Goal: Task Accomplishment & Management: Use online tool/utility

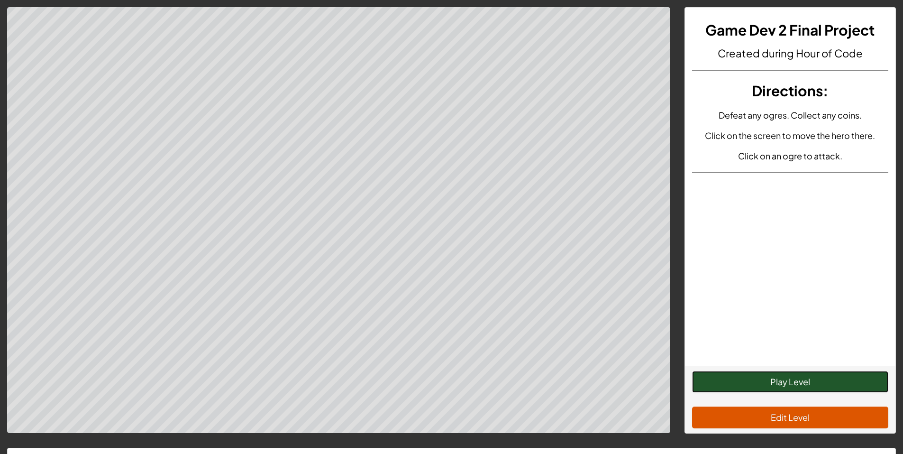
click at [740, 386] on button "Play Level" at bounding box center [790, 382] width 196 height 22
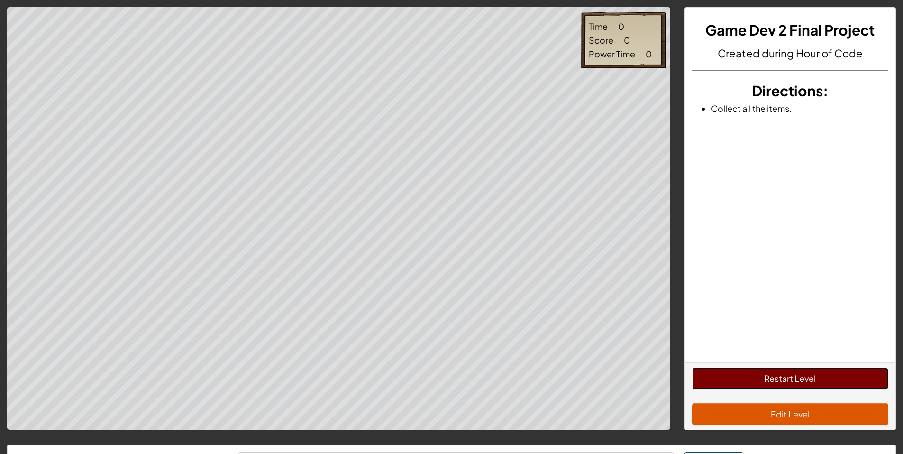
click at [719, 375] on button "Restart Level" at bounding box center [790, 378] width 196 height 22
drag, startPoint x: 621, startPoint y: 63, endPoint x: 665, endPoint y: 65, distance: 44.1
click at [635, 64] on div "Time 5 Score 17 Power Time 0" at bounding box center [623, 40] width 84 height 56
click at [668, 65] on div "Time 5 Score 17 Power Time 0" at bounding box center [338, 218] width 663 height 422
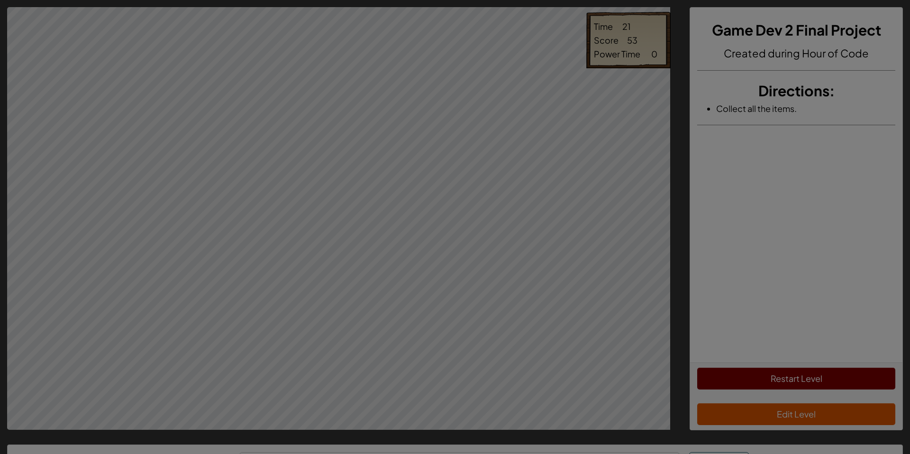
drag, startPoint x: 665, startPoint y: 65, endPoint x: 614, endPoint y: 266, distance: 207.9
click at [621, 252] on div at bounding box center [455, 227] width 910 height 454
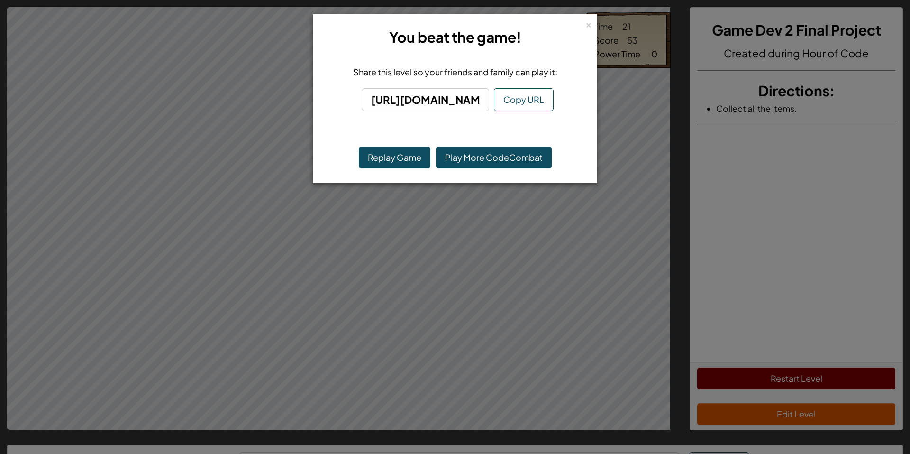
drag, startPoint x: 611, startPoint y: 279, endPoint x: 612, endPoint y: 304, distance: 25.6
click at [610, 292] on div "× You beat the game! Share this level so your friends and family can play it: […" at bounding box center [455, 227] width 910 height 454
click at [618, 325] on div at bounding box center [455, 227] width 910 height 454
